Goal: Navigation & Orientation: Find specific page/section

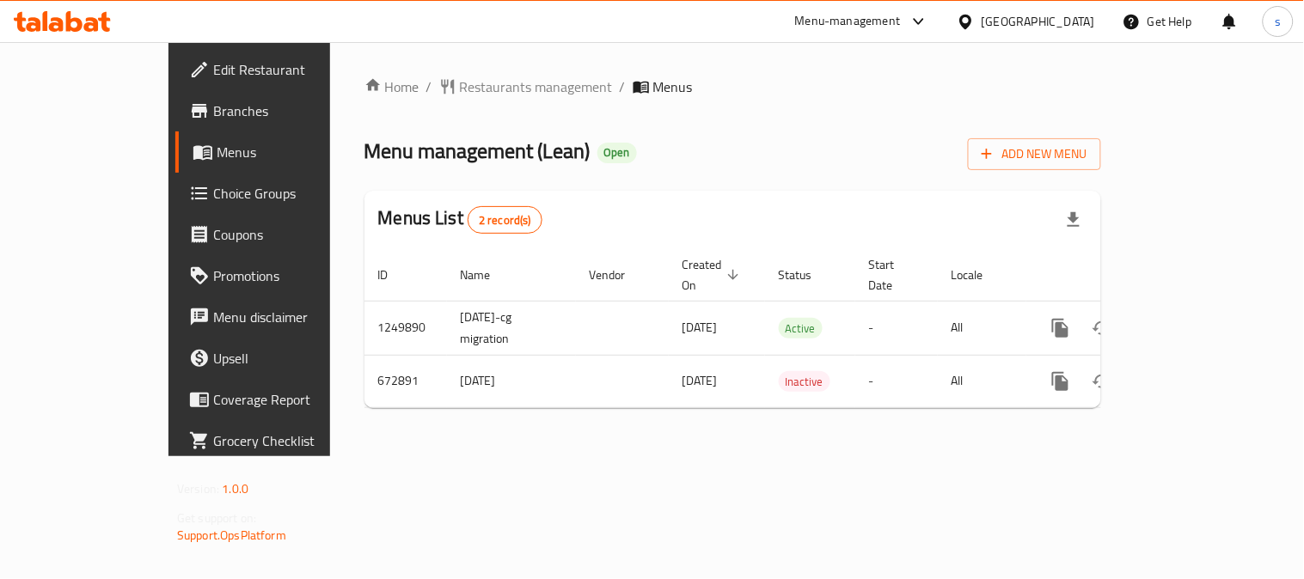
click at [388, 146] on span "Menu management ( Lean )" at bounding box center [477, 150] width 226 height 39
click at [460, 70] on div "Home / Restaurants management / Menus Menu management ( Lean ) Open Add New Men…" at bounding box center [732, 249] width 805 height 414
click at [460, 89] on span "Restaurants management" at bounding box center [536, 86] width 153 height 21
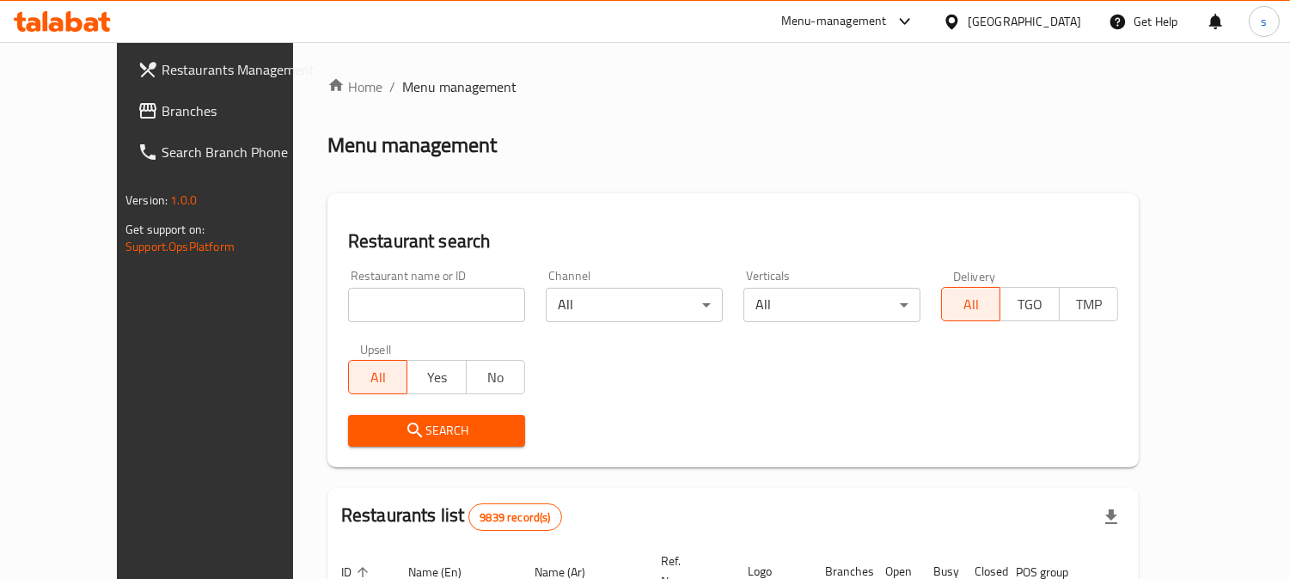
click at [162, 118] on span "Branches" at bounding box center [240, 111] width 157 height 21
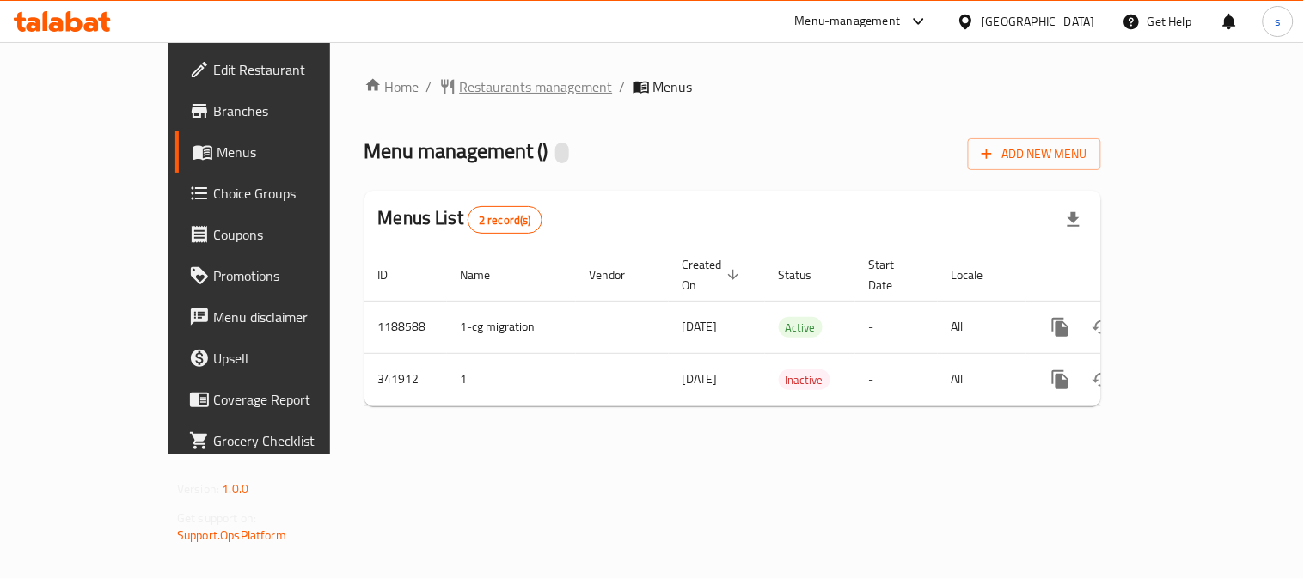
click at [460, 83] on span "Restaurants management" at bounding box center [536, 86] width 153 height 21
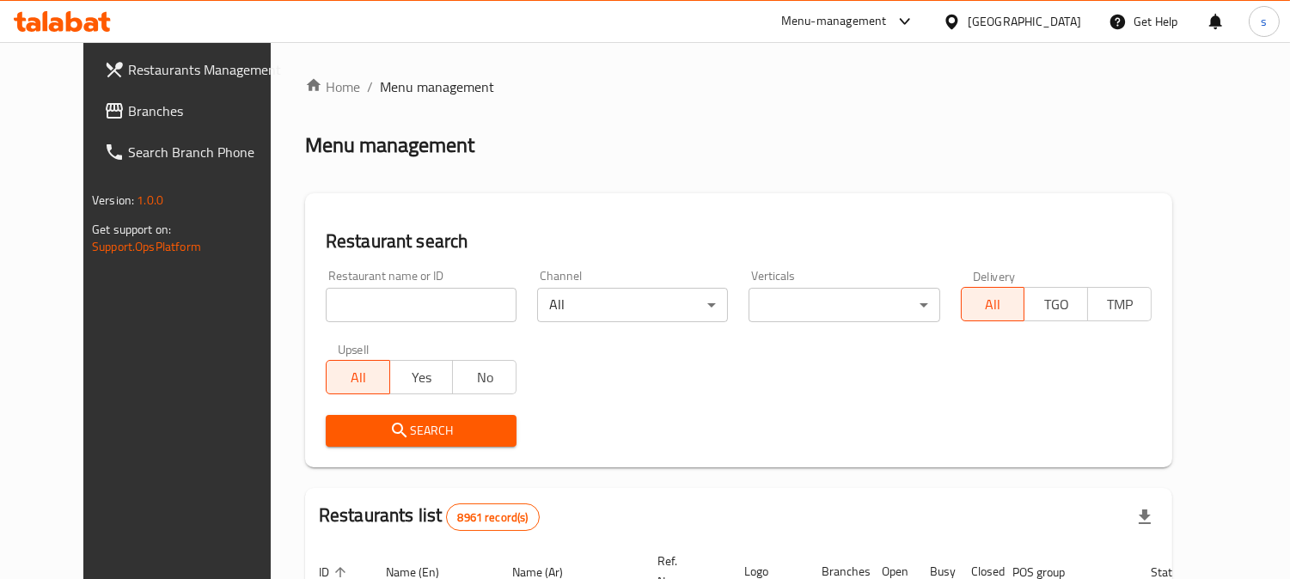
click at [128, 108] on span "Branches" at bounding box center [206, 111] width 157 height 21
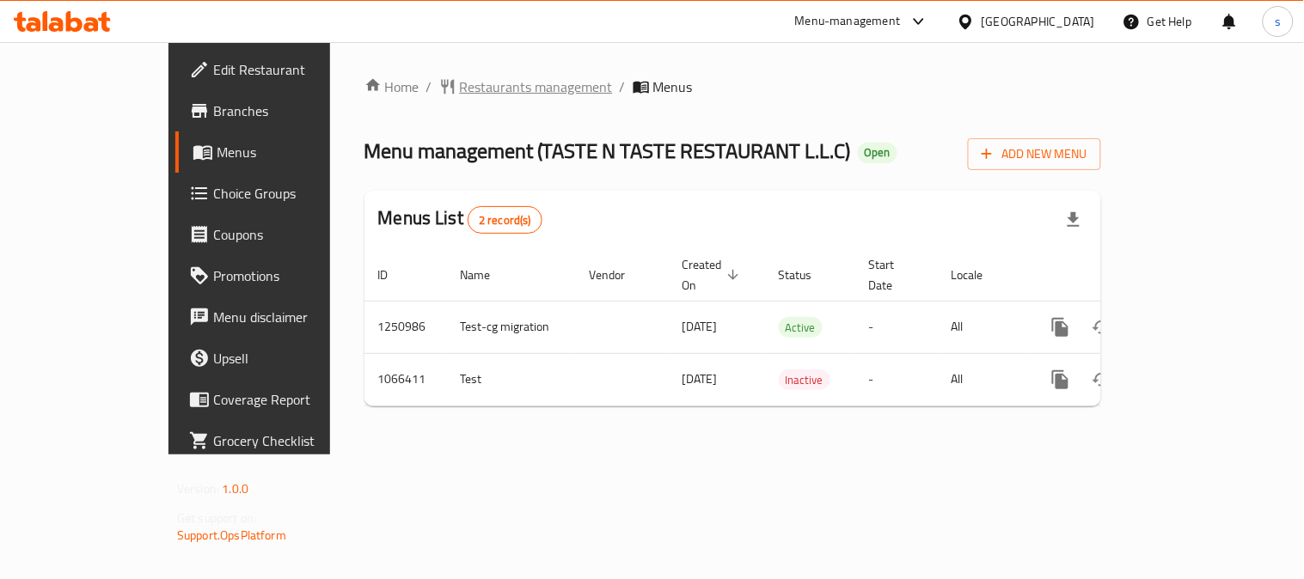
click at [460, 76] on span "Restaurants management" at bounding box center [536, 86] width 153 height 21
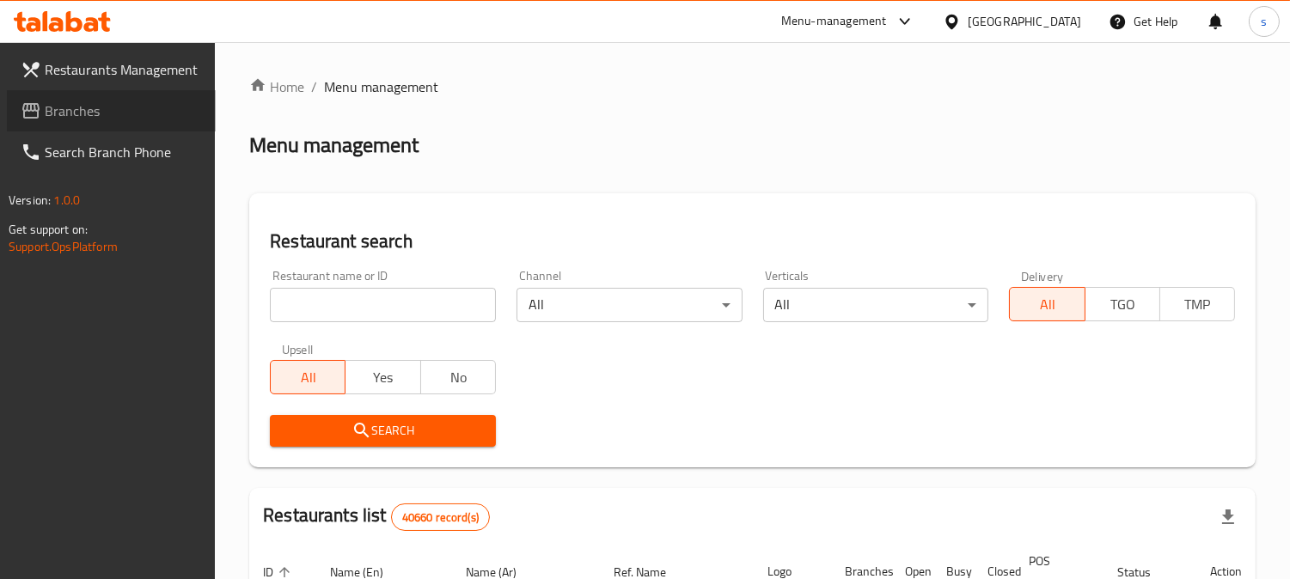
click at [99, 109] on span "Branches" at bounding box center [123, 111] width 157 height 21
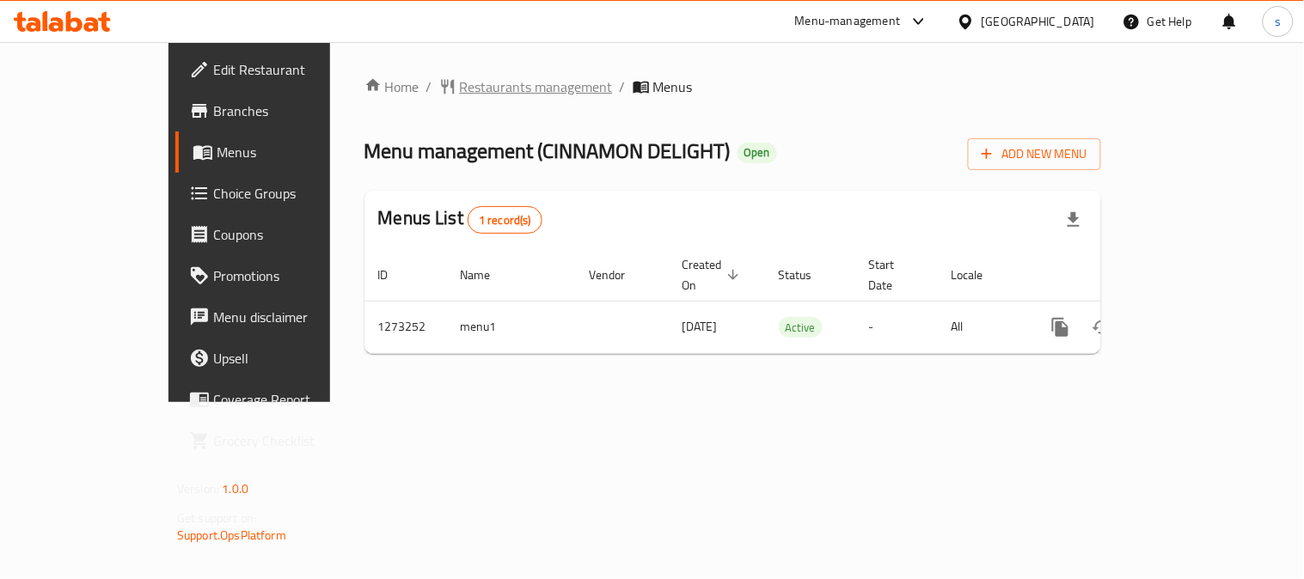
click at [460, 92] on span "Restaurants management" at bounding box center [536, 86] width 153 height 21
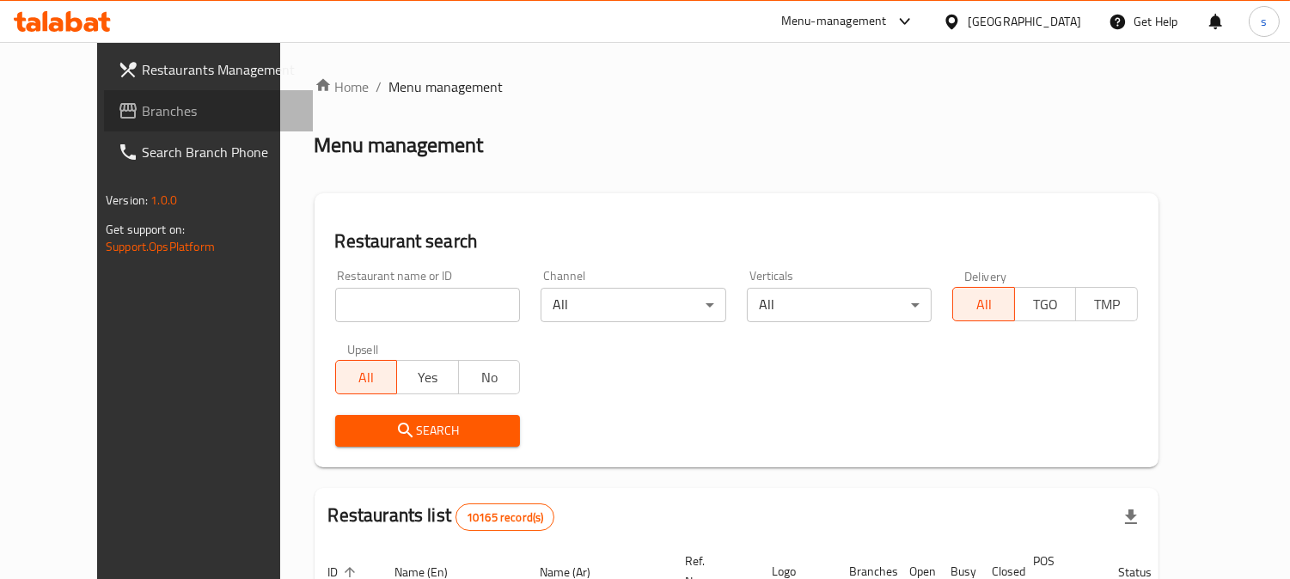
click at [142, 114] on span "Branches" at bounding box center [220, 111] width 157 height 21
